Goal: Book appointment/travel/reservation

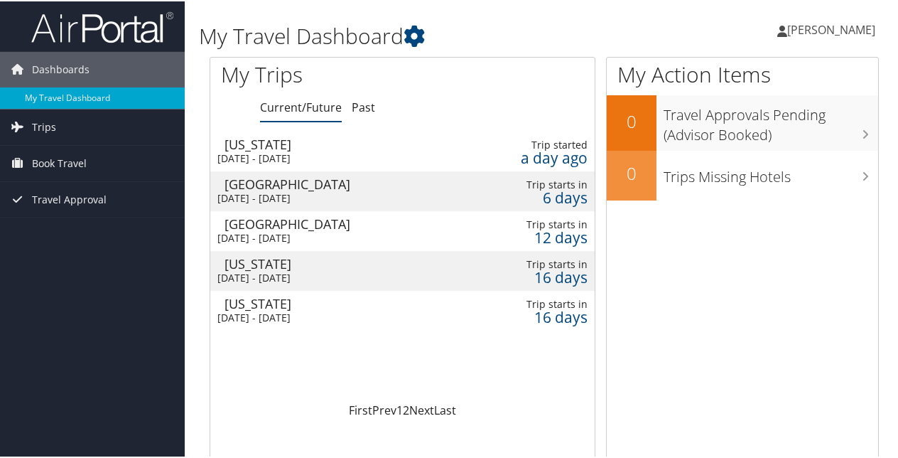
click at [274, 184] on div "[GEOGRAPHIC_DATA]" at bounding box center [341, 182] width 232 height 13
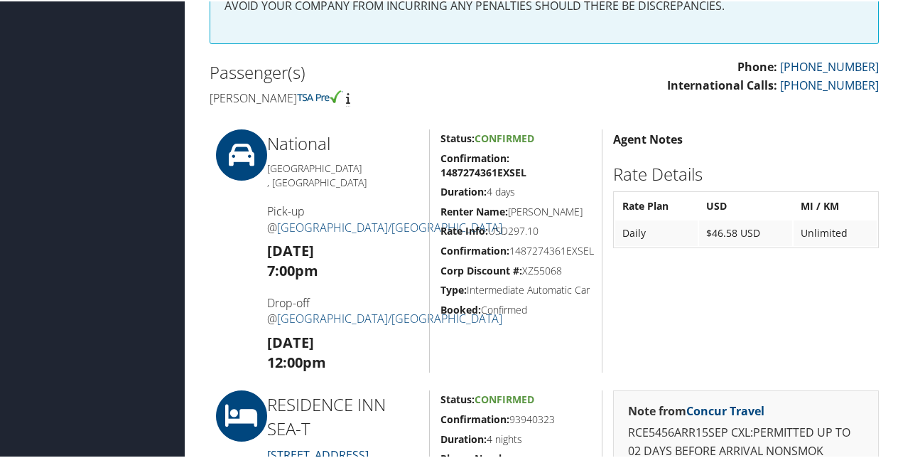
scroll to position [316, 0]
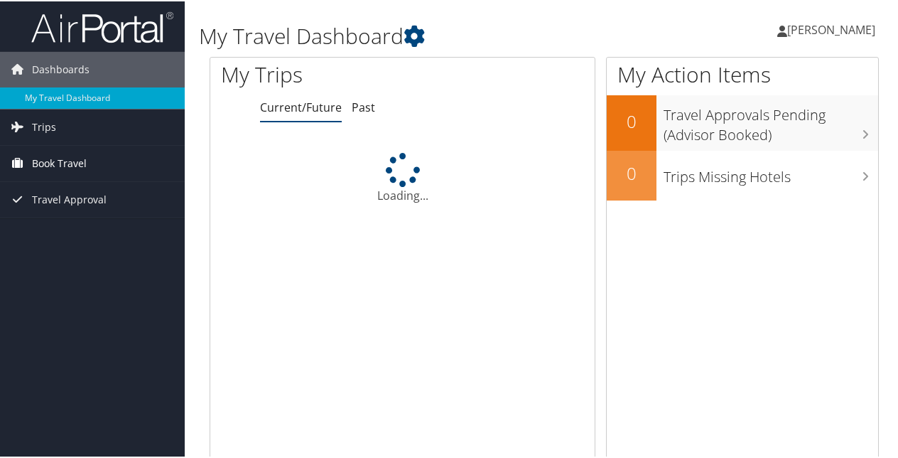
click at [80, 158] on span "Book Travel" at bounding box center [59, 162] width 55 height 36
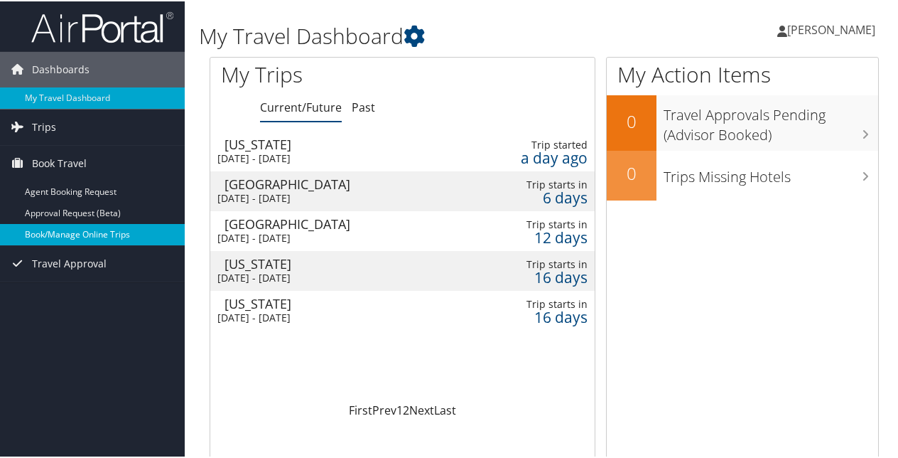
click at [116, 236] on link "Book/Manage Online Trips" at bounding box center [92, 232] width 185 height 21
